Goal: Task Accomplishment & Management: Manage account settings

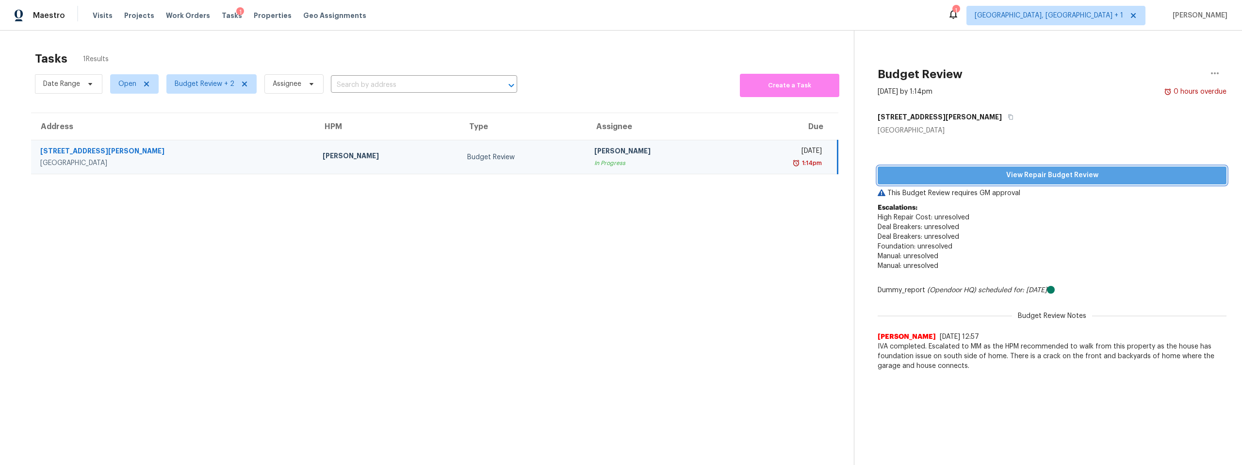
click at [964, 177] on span "View Repair Budget Review" at bounding box center [1051, 175] width 333 height 12
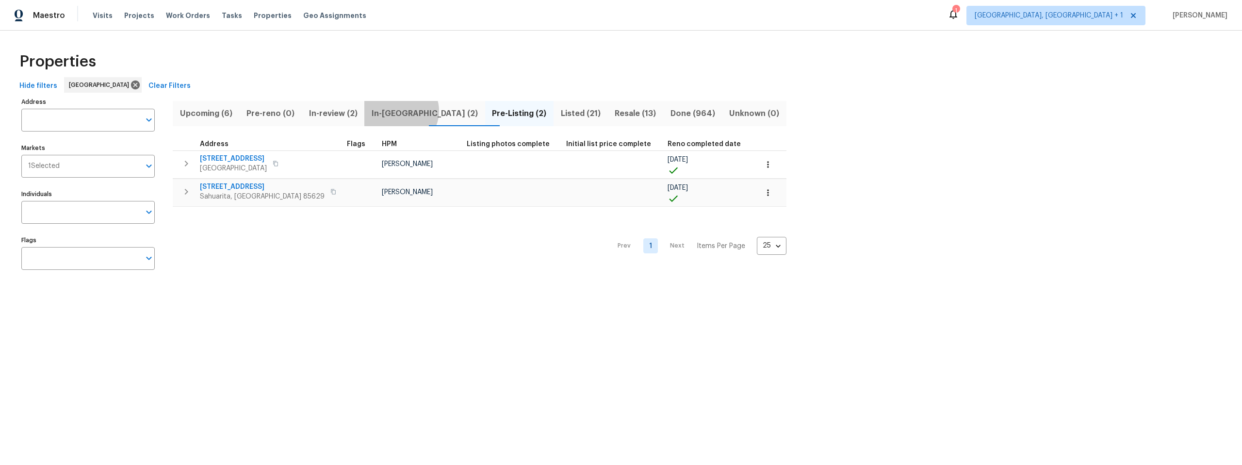
click at [406, 111] on span "In-[GEOGRAPHIC_DATA] (2)" at bounding box center [424, 114] width 109 height 14
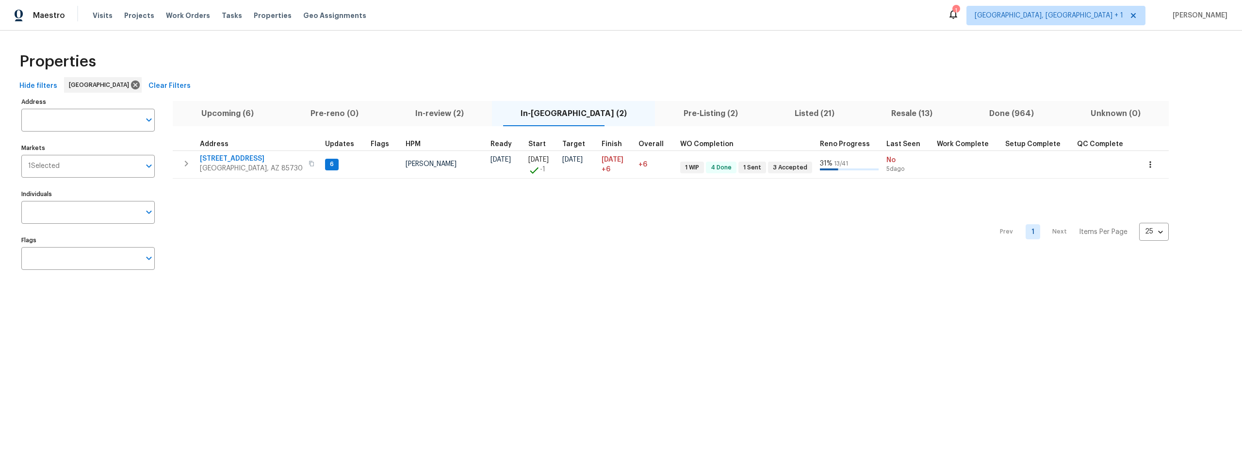
click at [220, 114] on span "Upcoming (6)" at bounding box center [226, 114] width 97 height 14
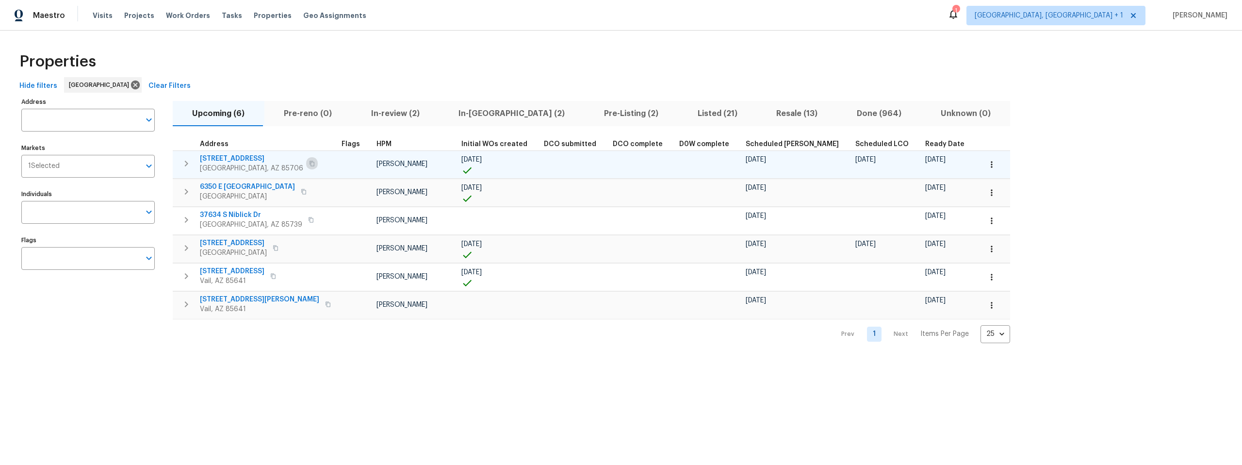
click at [309, 161] on icon "button" at bounding box center [312, 164] width 6 height 6
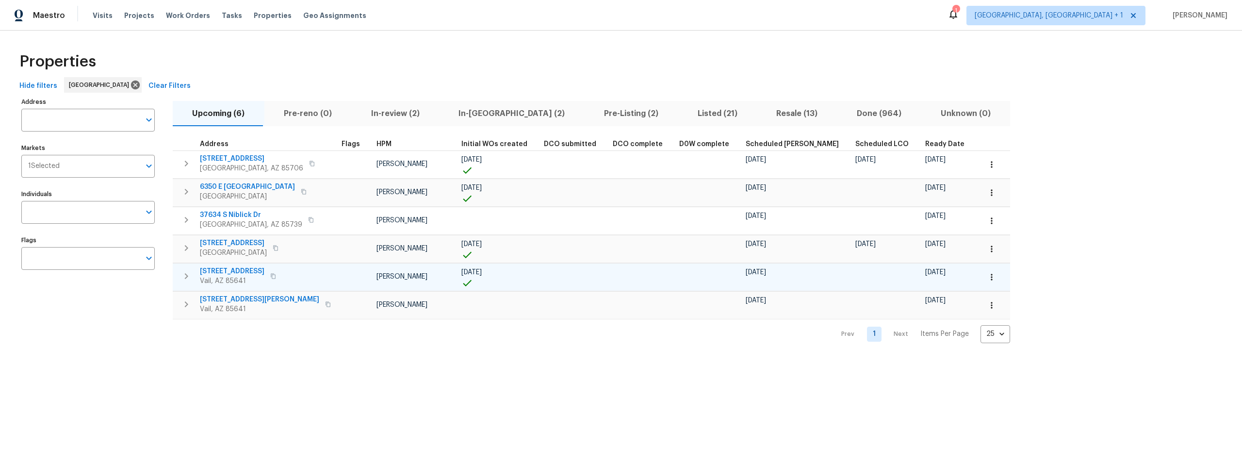
click at [276, 276] on icon "button" at bounding box center [273, 276] width 6 height 6
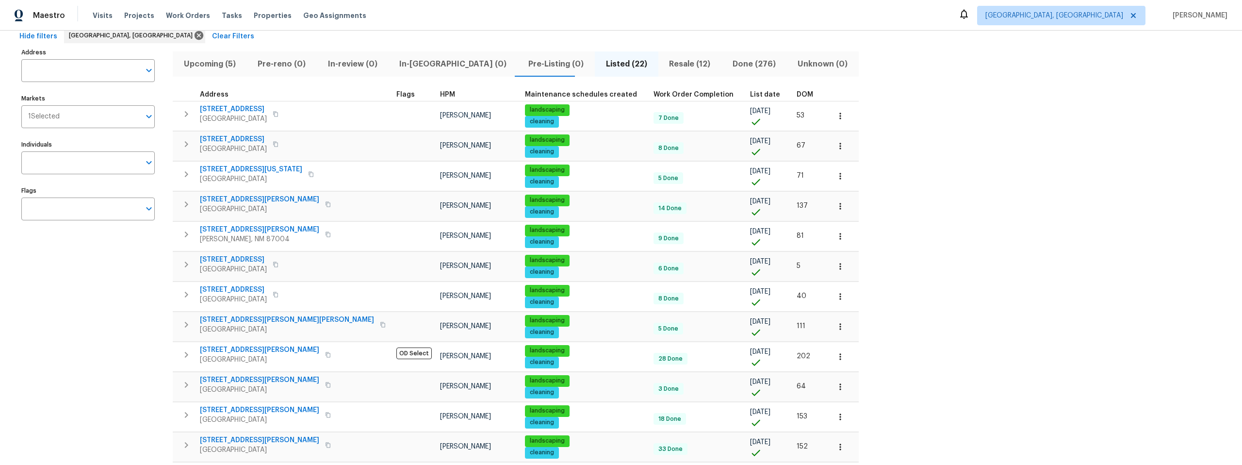
scroll to position [49, 0]
click at [412, 63] on span "In-reno (0)" at bounding box center [452, 65] width 117 height 14
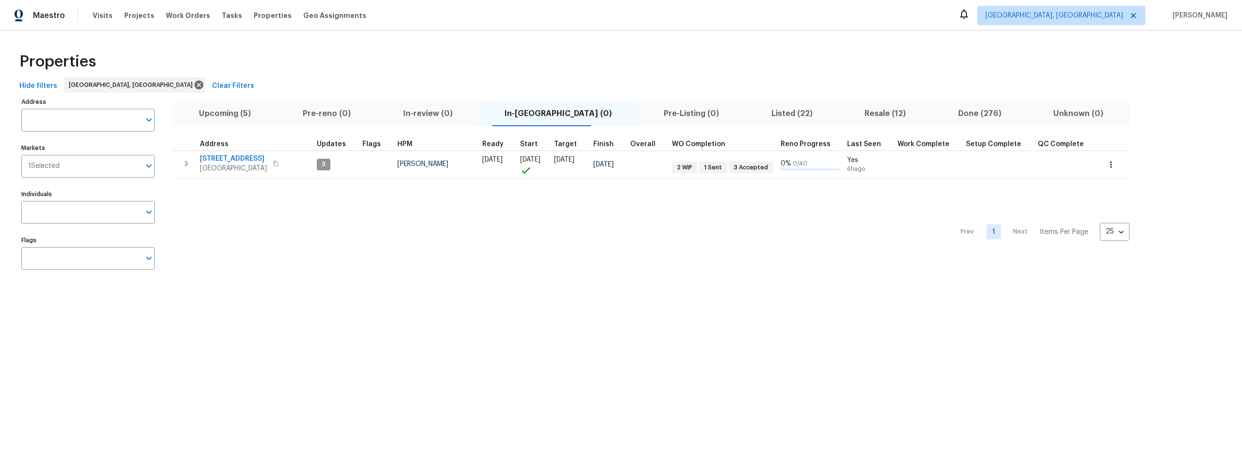
click at [231, 113] on span "Upcoming (5)" at bounding box center [224, 114] width 92 height 14
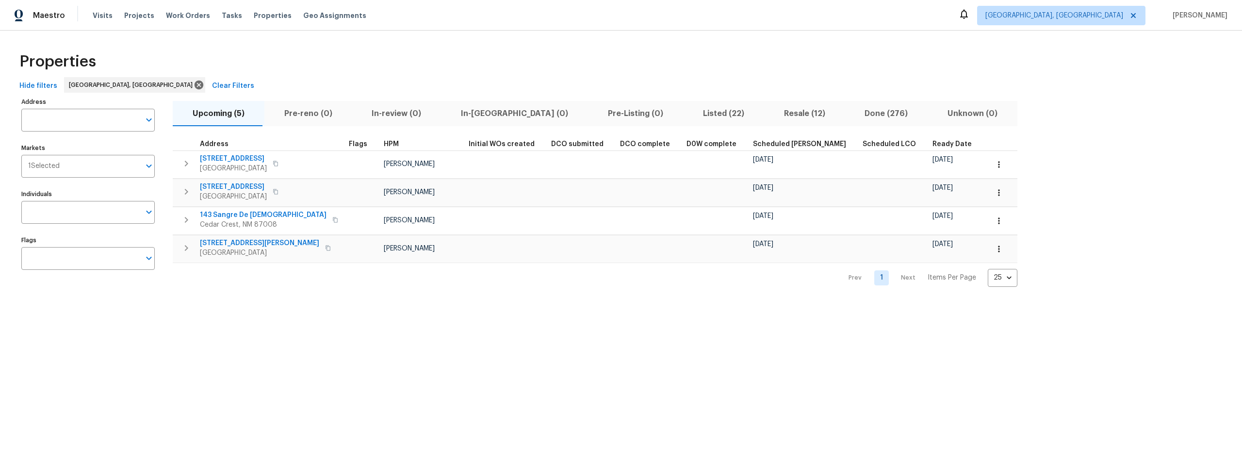
click at [477, 112] on span "In-reno (0)" at bounding box center [514, 114] width 135 height 14
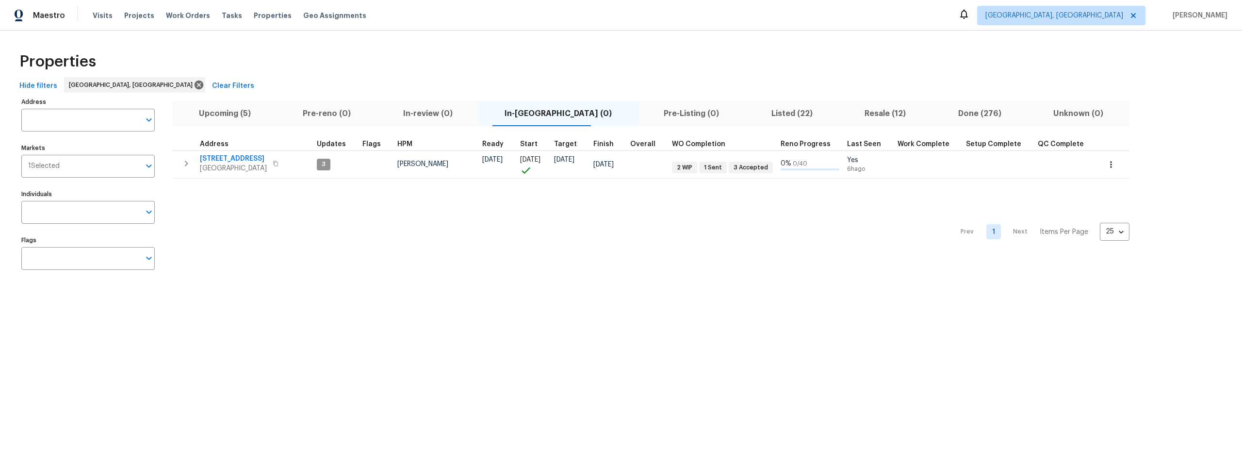
click at [653, 113] on span "Pre-Listing (0)" at bounding box center [692, 114] width 96 height 14
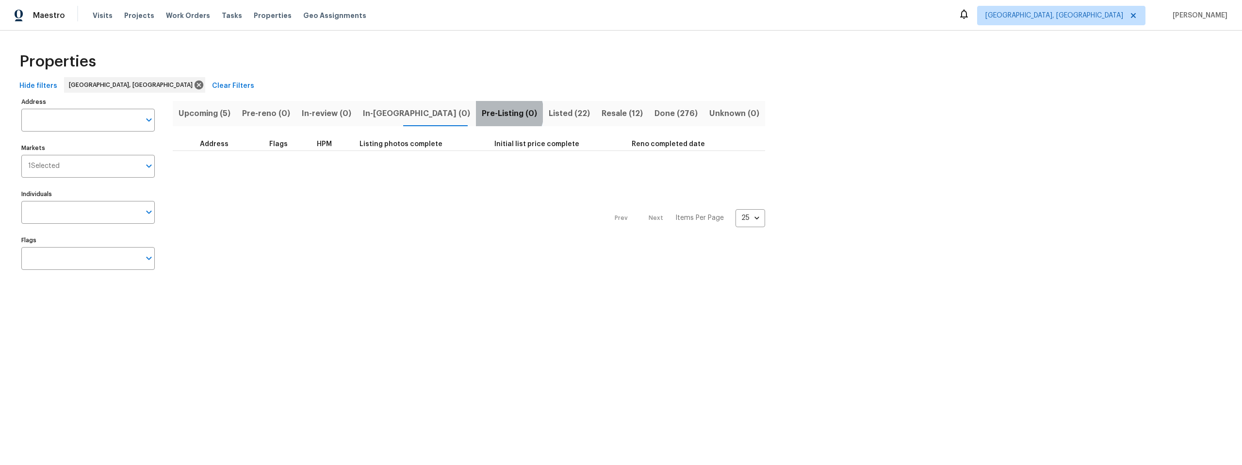
click at [482, 113] on span "Pre-Listing (0)" at bounding box center [509, 114] width 55 height 14
click at [369, 110] on span "In-reno (0)" at bounding box center [416, 114] width 107 height 14
